Goal: Check status: Check status

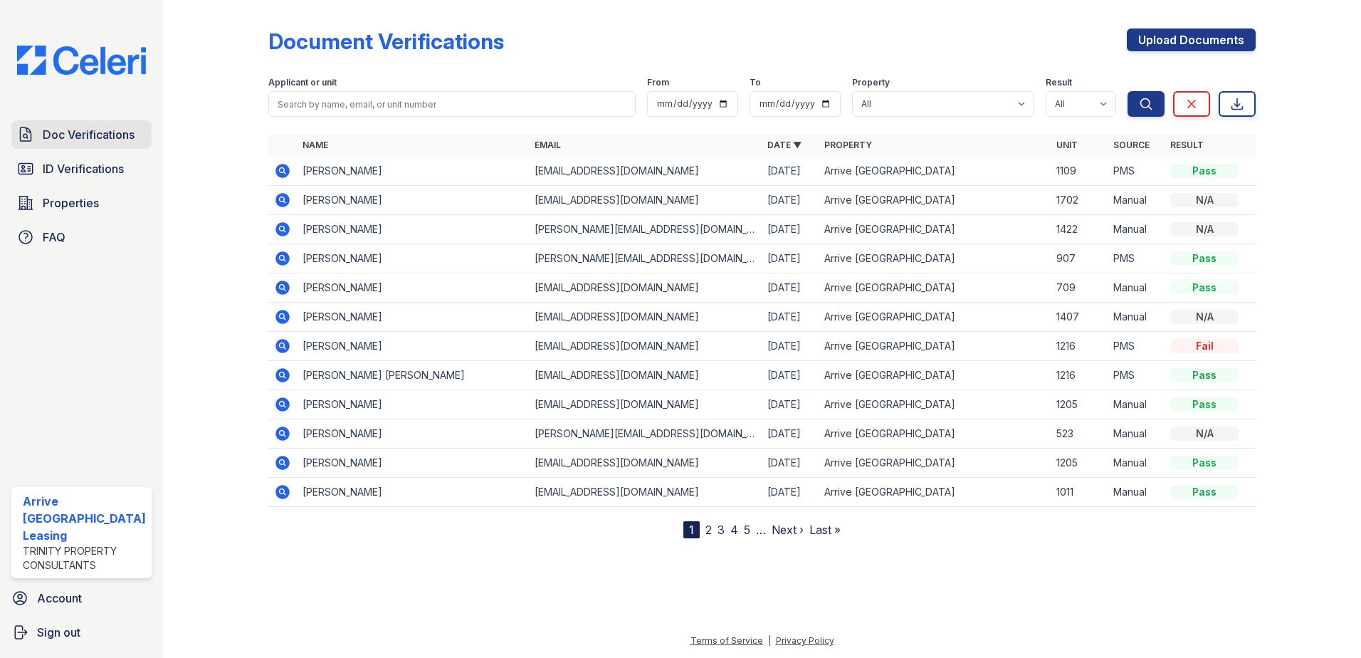
click at [109, 135] on span "Doc Verifications" at bounding box center [89, 134] width 92 height 17
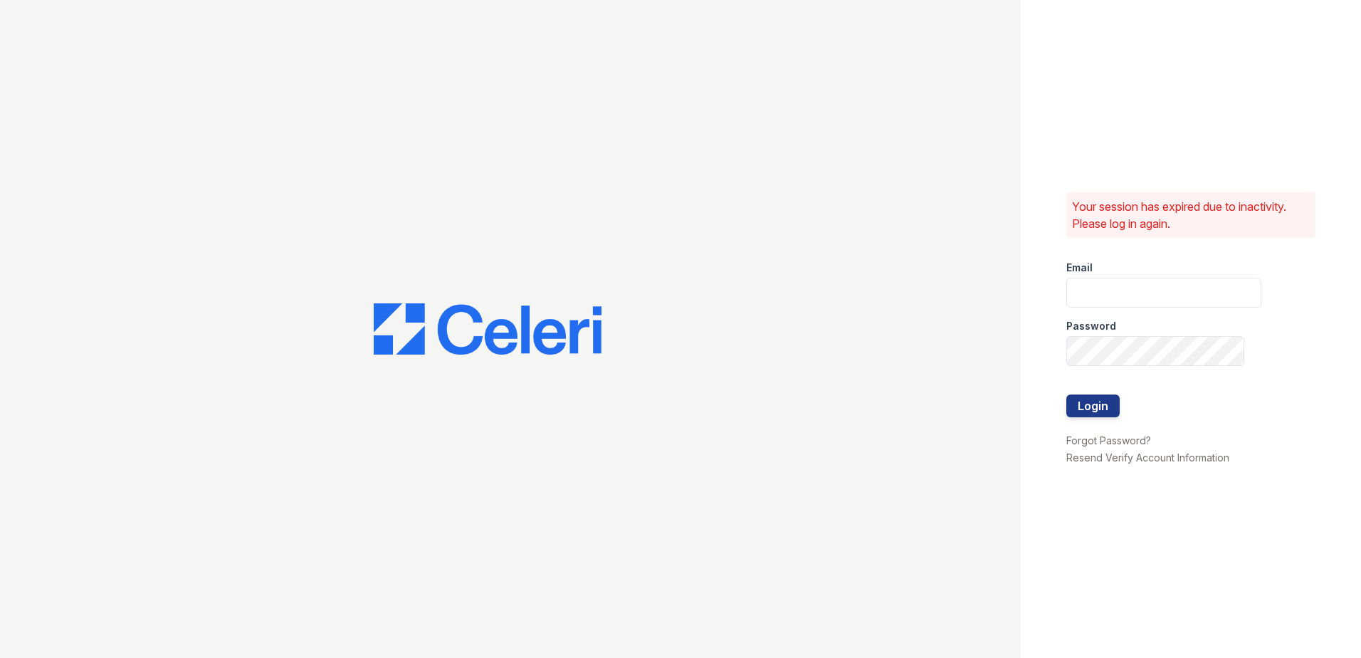
type input "arriveinnerharbor@trinity-pm.com"
click at [1110, 413] on button "Login" at bounding box center [1092, 405] width 53 height 23
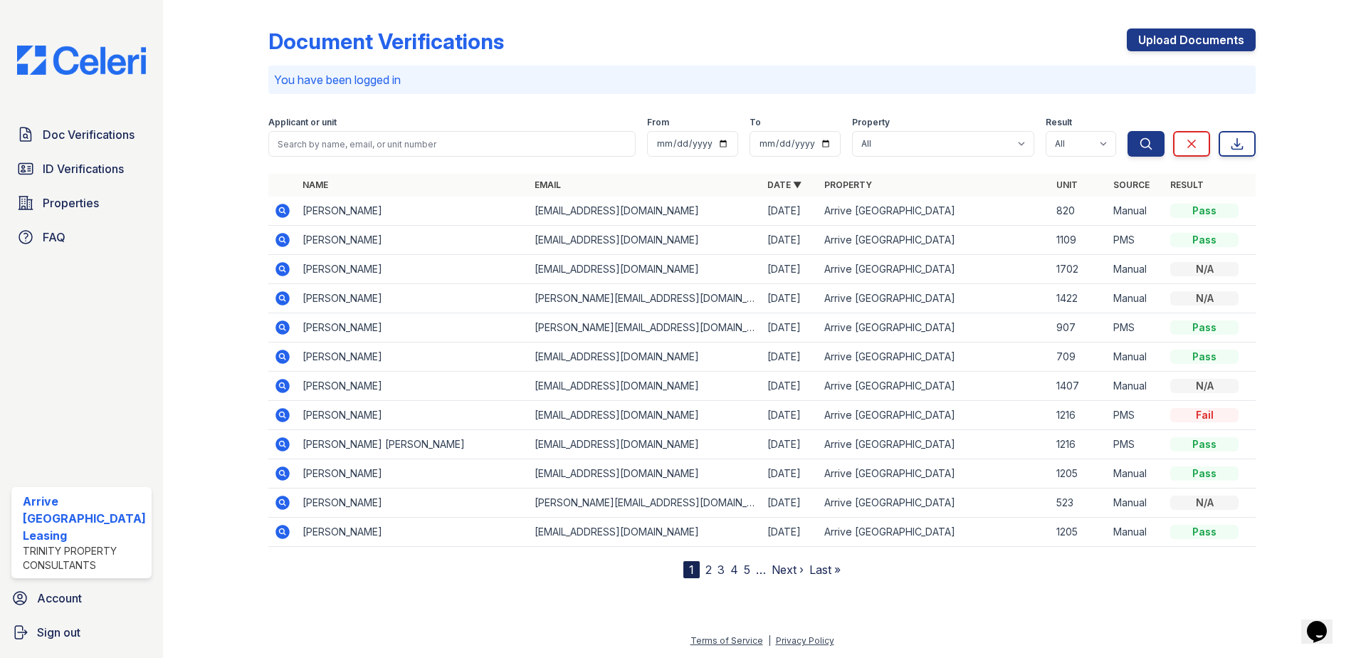
click at [277, 358] on icon at bounding box center [282, 356] width 14 height 14
